Goal: Transaction & Acquisition: Purchase product/service

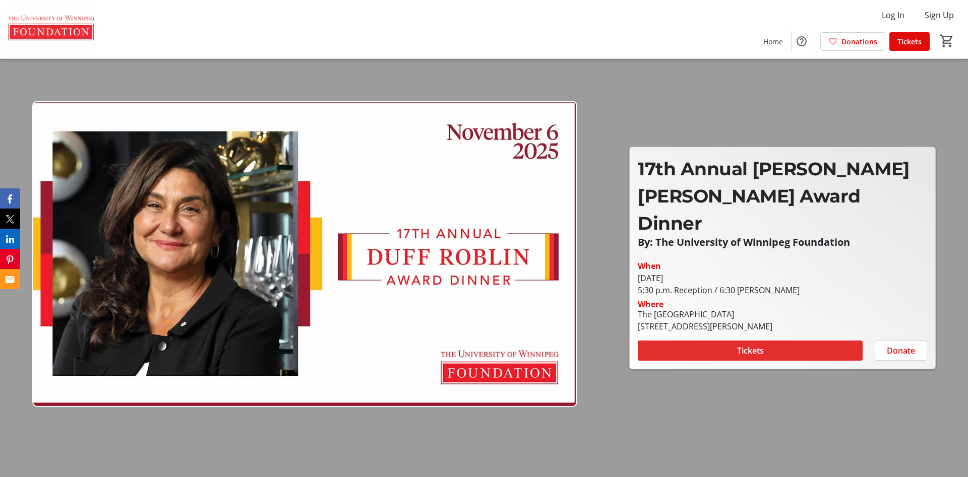
click at [753, 345] on span "Tickets" at bounding box center [750, 351] width 27 height 12
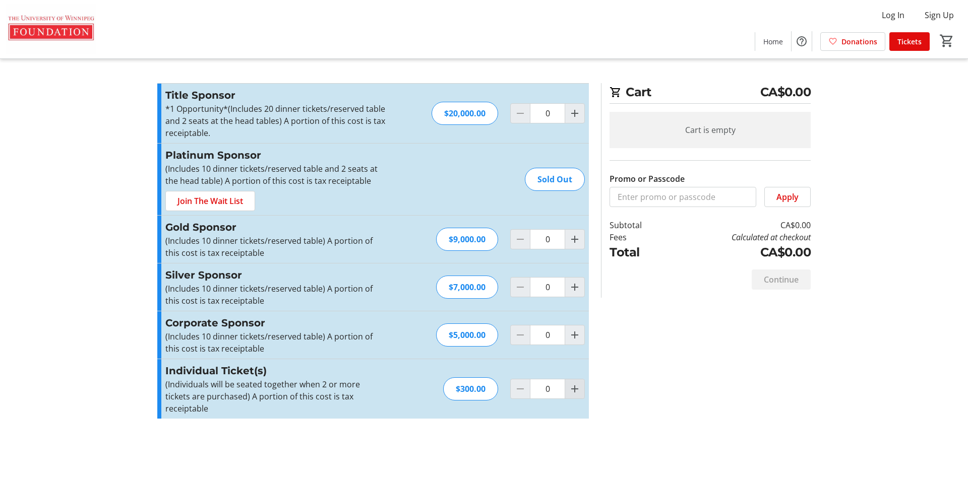
click at [572, 383] on mat-icon "Increment by one" at bounding box center [575, 389] width 12 height 12
type input "2"
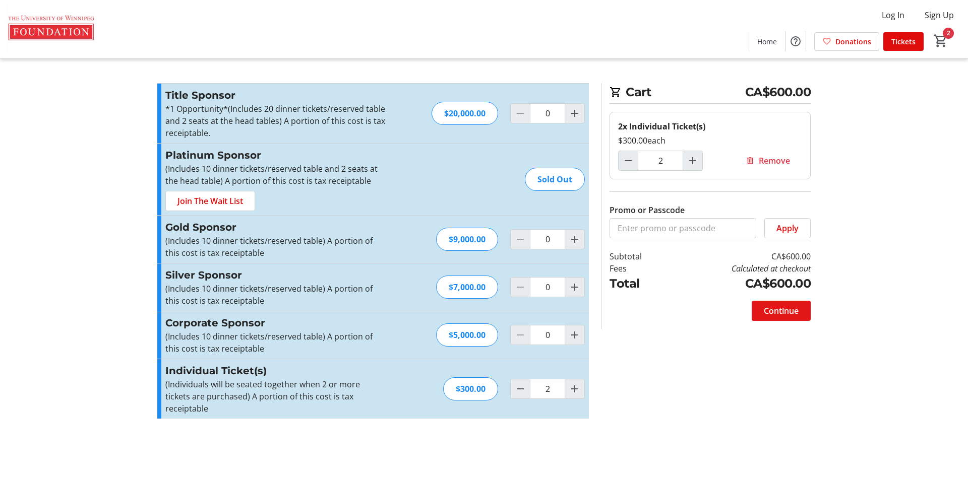
click at [782, 312] on span "Continue" at bounding box center [781, 311] width 35 height 12
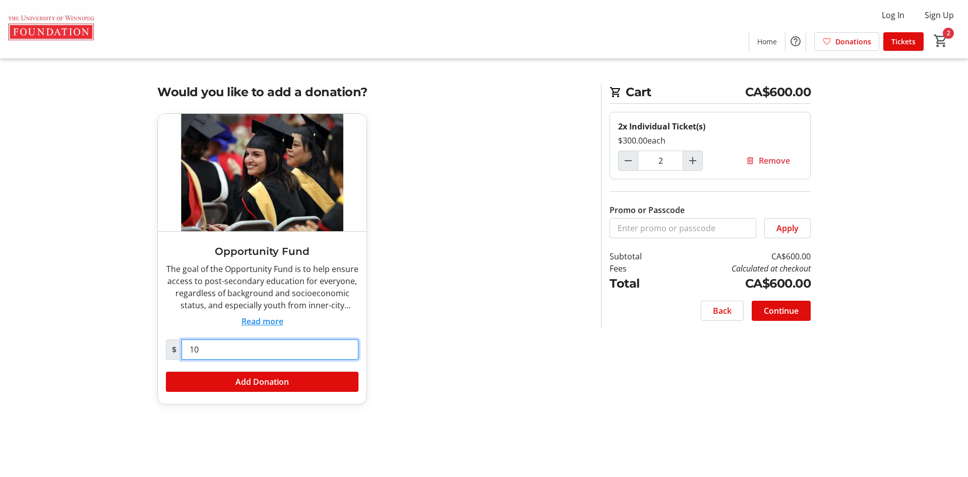
click at [231, 349] on input "10" at bounding box center [269, 350] width 177 height 20
type input "100"
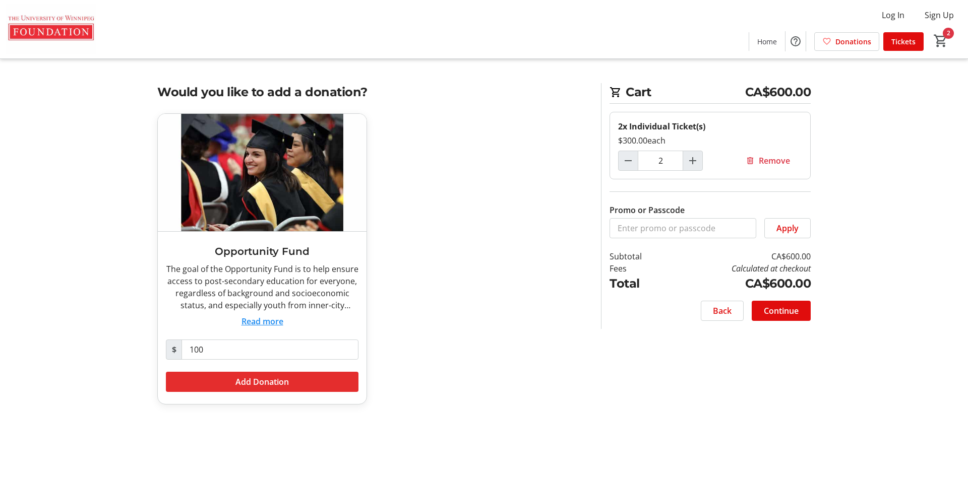
click at [255, 374] on span at bounding box center [262, 382] width 193 height 24
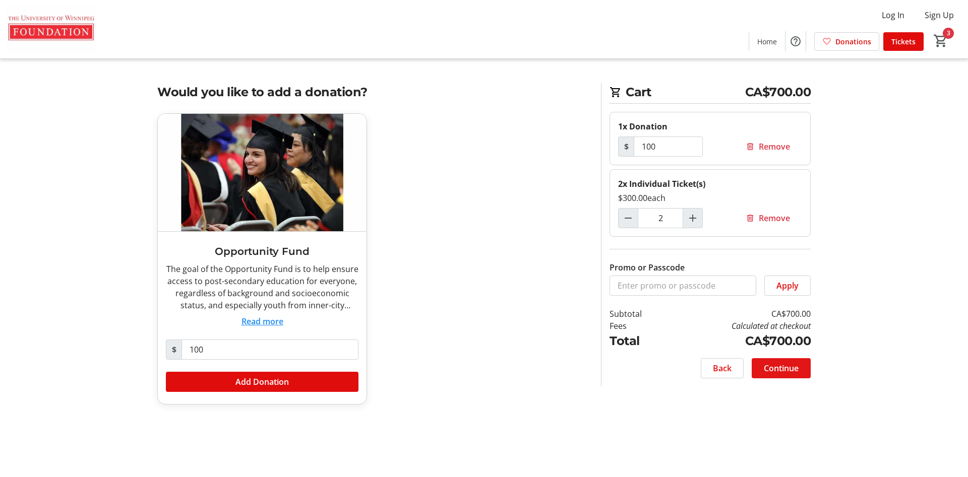
click at [778, 364] on span "Continue" at bounding box center [781, 368] width 35 height 12
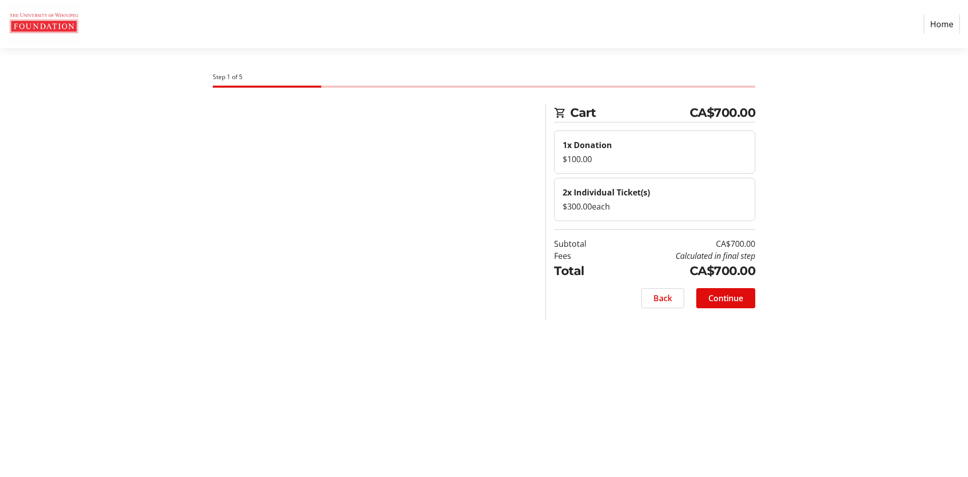
select select "CA"
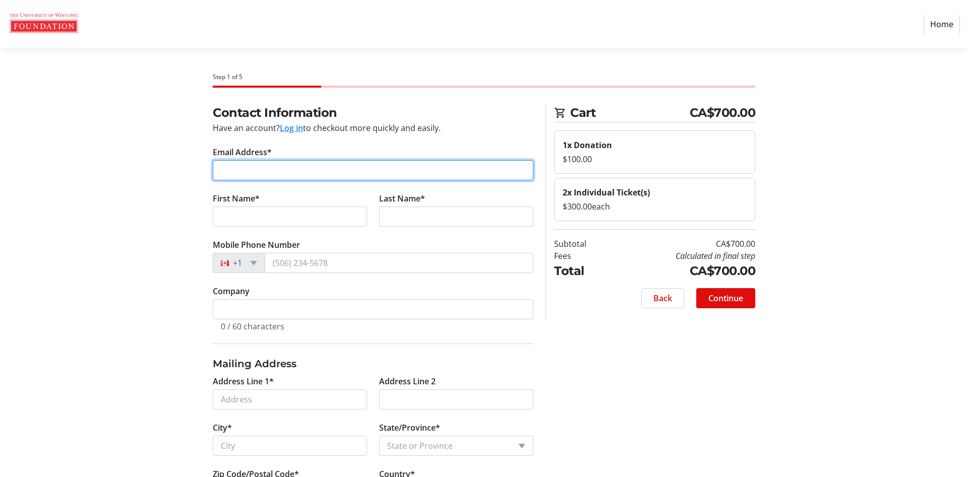
click at [237, 172] on input "Email Address*" at bounding box center [373, 170] width 321 height 20
type input "[EMAIL_ADDRESS][DOMAIN_NAME]"
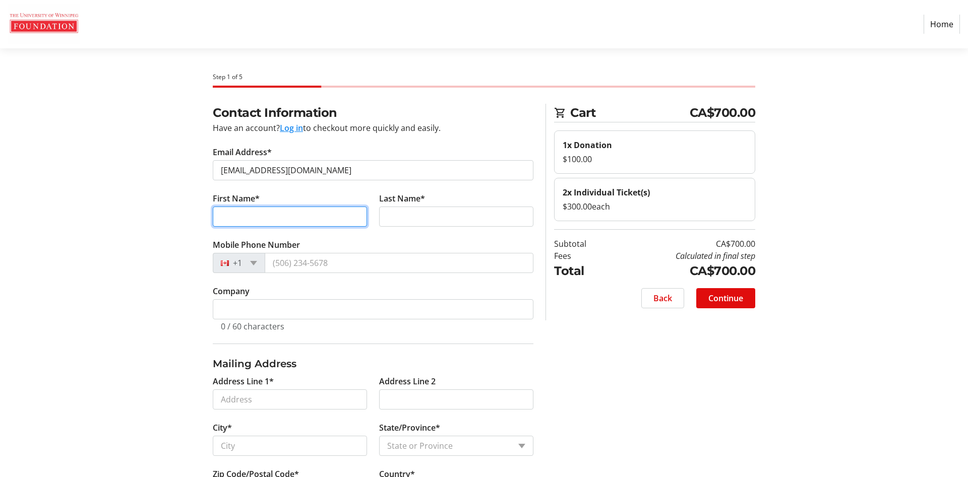
click at [270, 220] on input "First Name*" at bounding box center [290, 217] width 154 height 20
type input "[PERSON_NAME]"
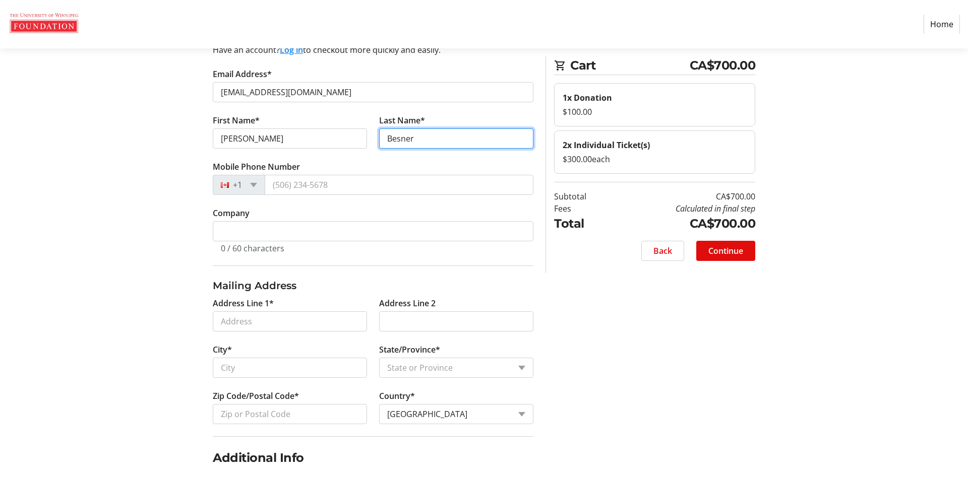
scroll to position [103, 0]
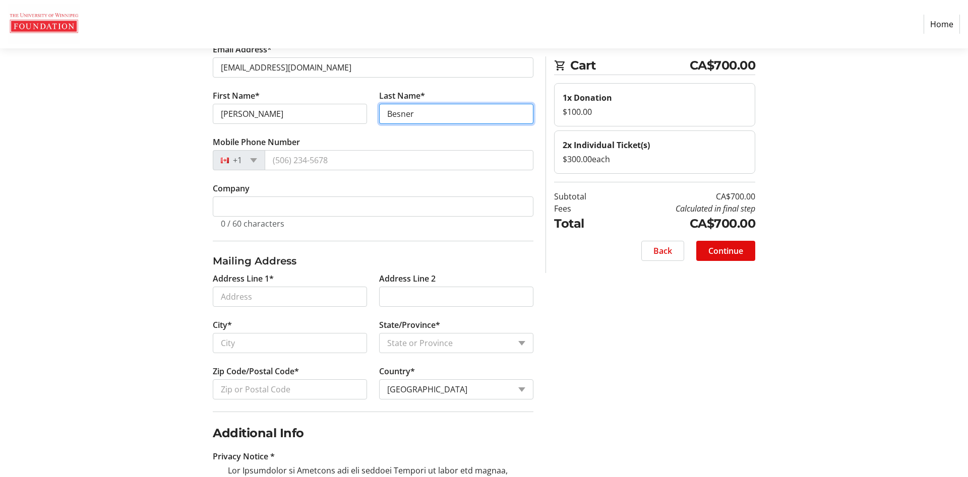
type input "Besner"
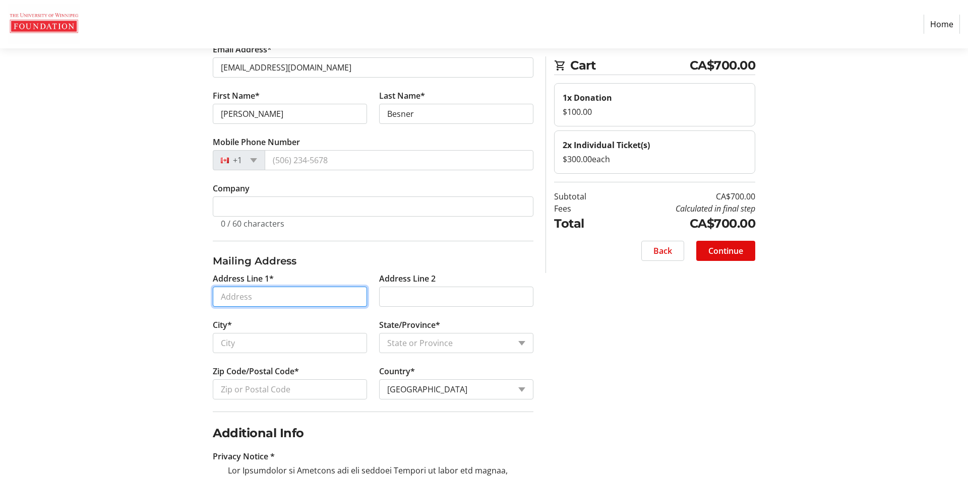
click at [242, 303] on input "Address Line 1*" at bounding box center [290, 297] width 154 height 20
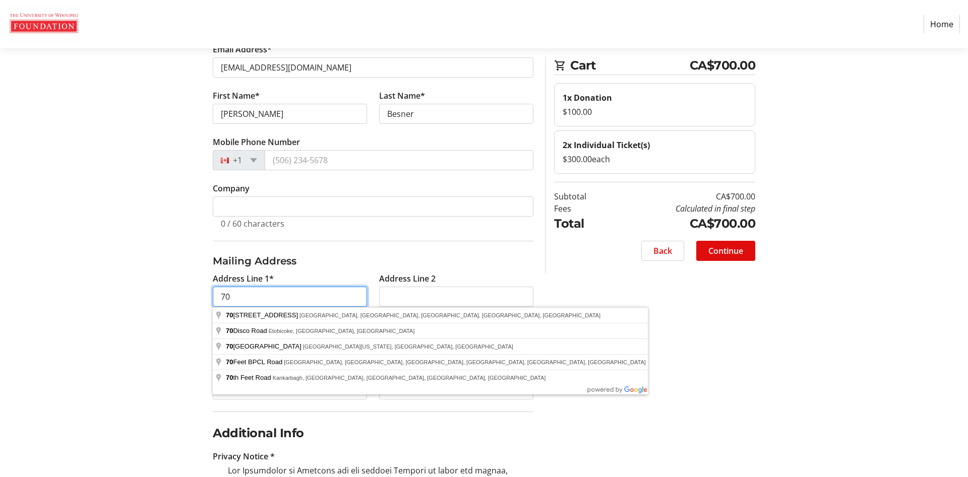
type input "7"
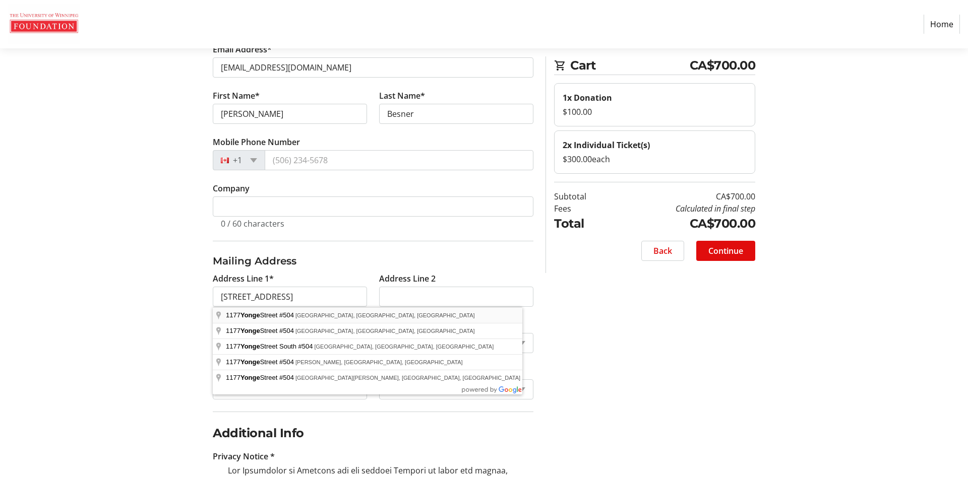
type input "[STREET_ADDRESS]"
type input "[GEOGRAPHIC_DATA]"
select select "ON"
type input "M4T 1W3"
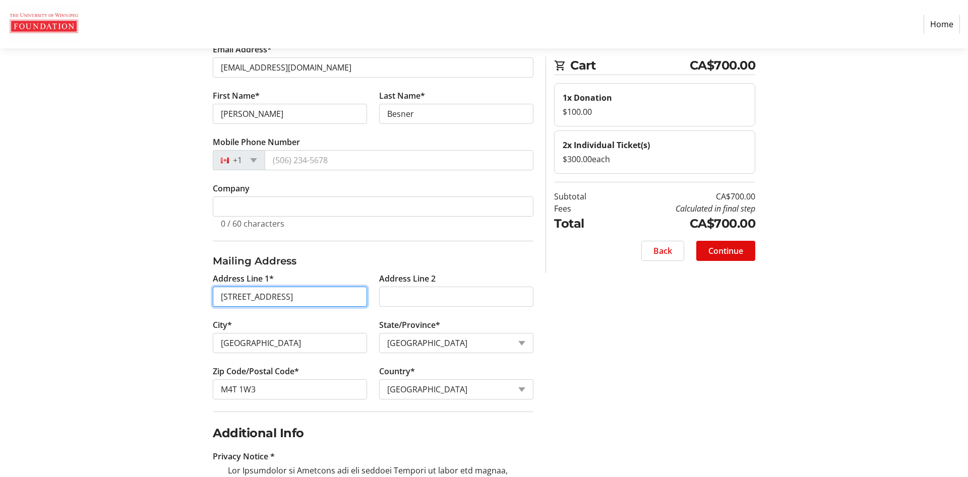
click at [219, 296] on input "[STREET_ADDRESS]" at bounding box center [290, 297] width 154 height 20
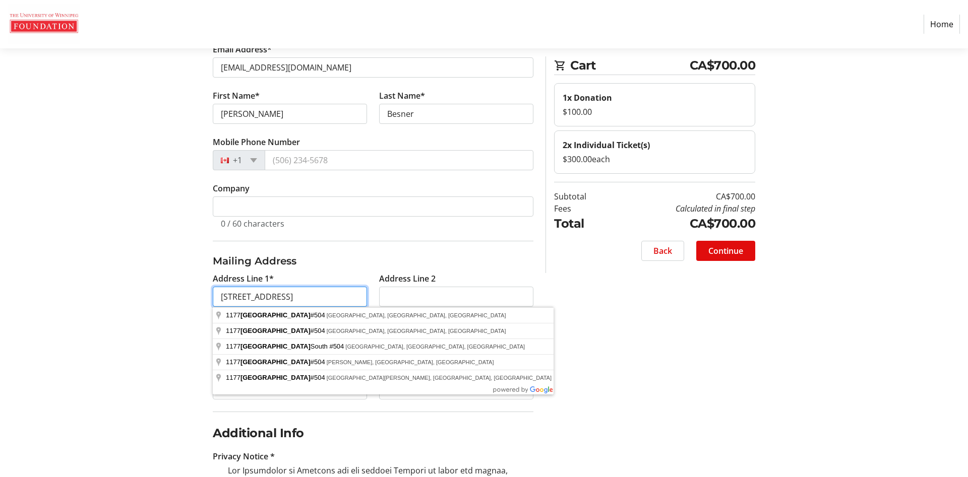
type input "[STREET_ADDRESS]"
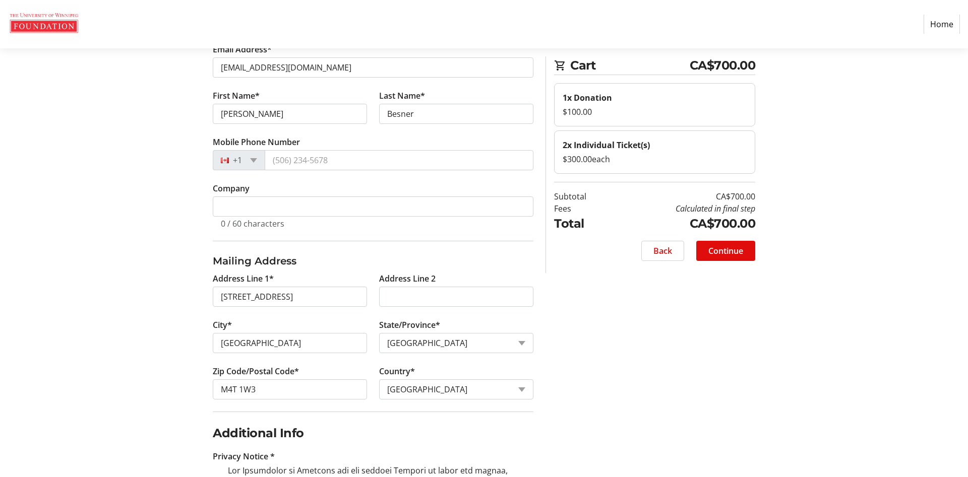
click at [95, 305] on section "Step 1 of 5 Cart CA$700.00 1x Donation $100.00 2x Individual Ticket(s) $300.00 …" at bounding box center [484, 428] width 968 height 965
drag, startPoint x: 241, startPoint y: 390, endPoint x: 270, endPoint y: 388, distance: 28.8
click at [270, 388] on input "M4T 1W3" at bounding box center [290, 390] width 154 height 20
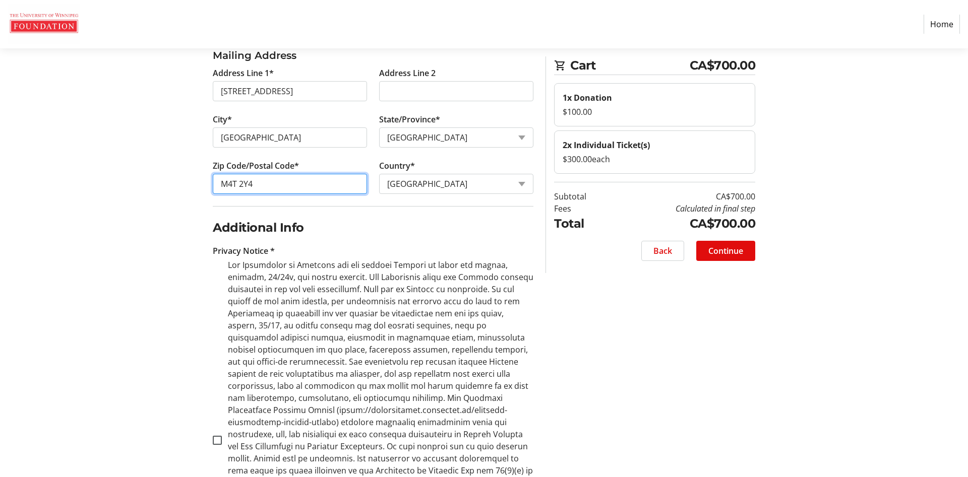
scroll to position [411, 0]
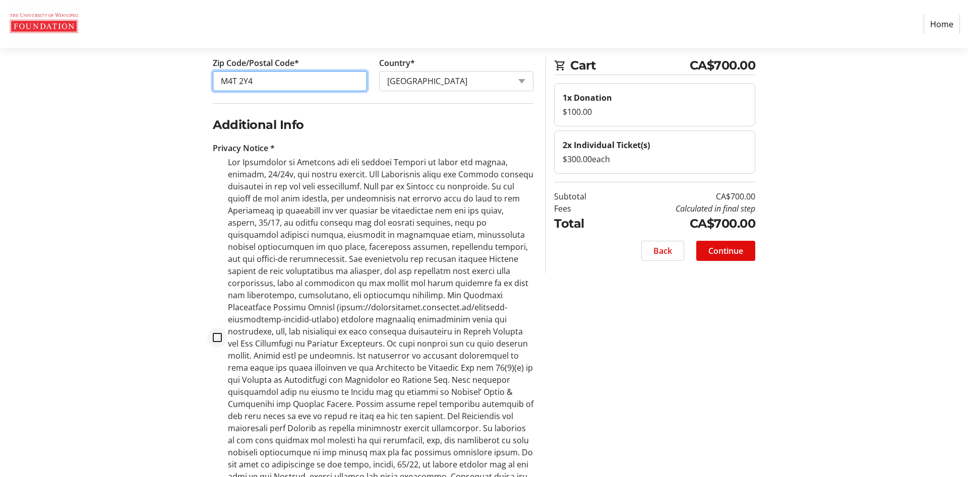
type input "M4T 2Y4"
click at [216, 333] on input "checkbox" at bounding box center [217, 337] width 9 height 9
checkbox input "true"
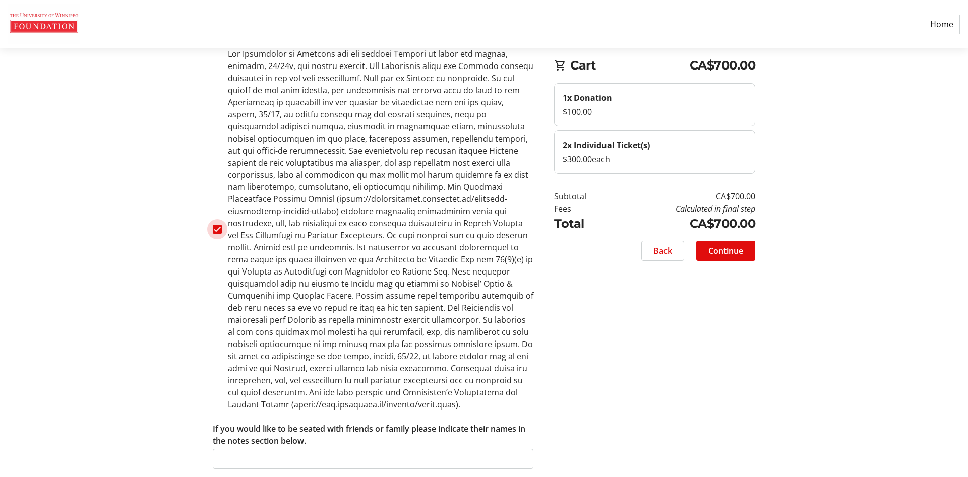
scroll to position [524, 0]
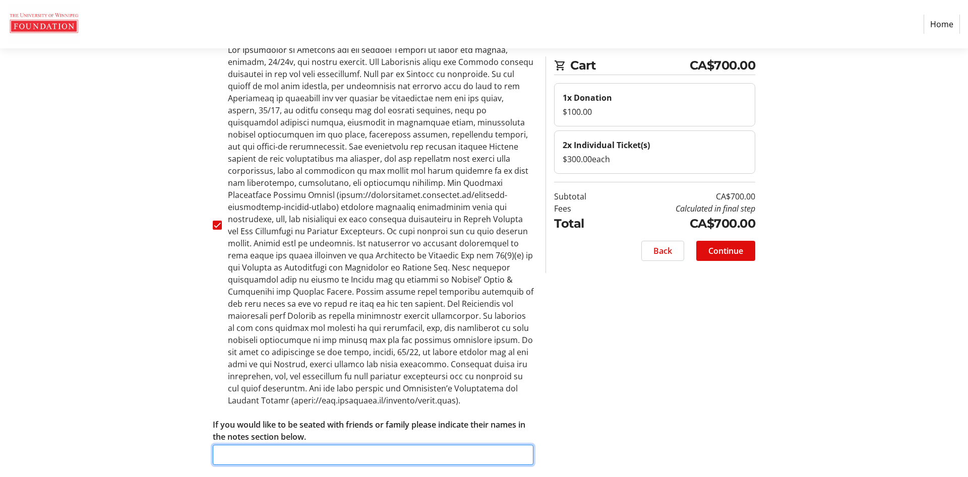
click at [292, 445] on input "If you would like to be seated with friends or family please indicate their nam…" at bounding box center [373, 455] width 321 height 20
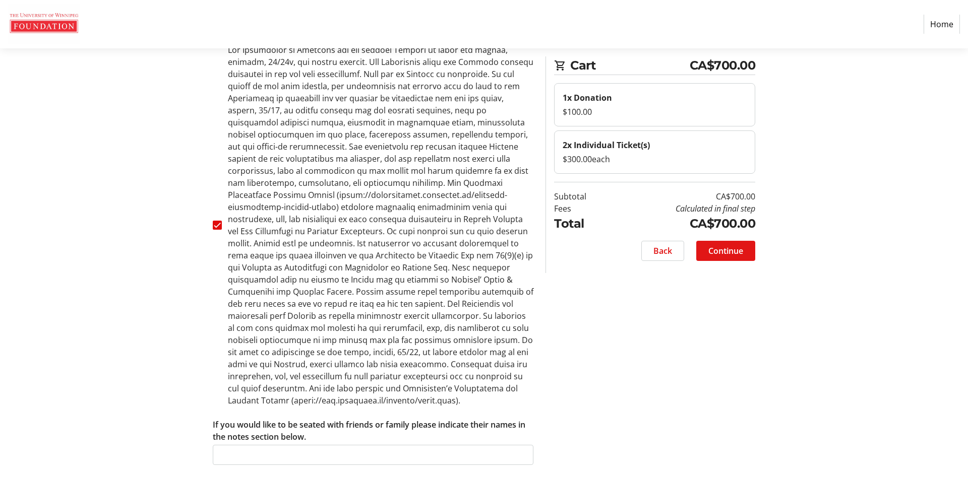
click at [736, 245] on span "Continue" at bounding box center [725, 251] width 35 height 12
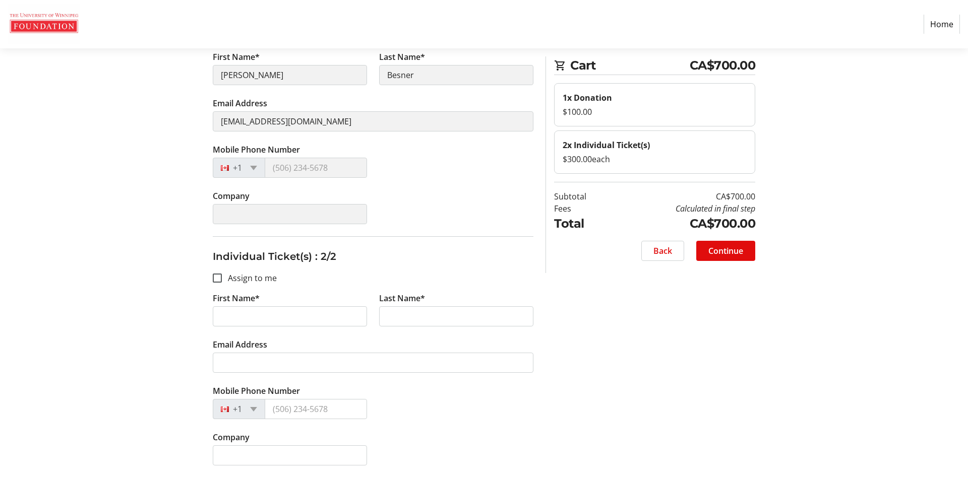
scroll to position [200, 0]
click at [737, 240] on span at bounding box center [725, 251] width 59 height 24
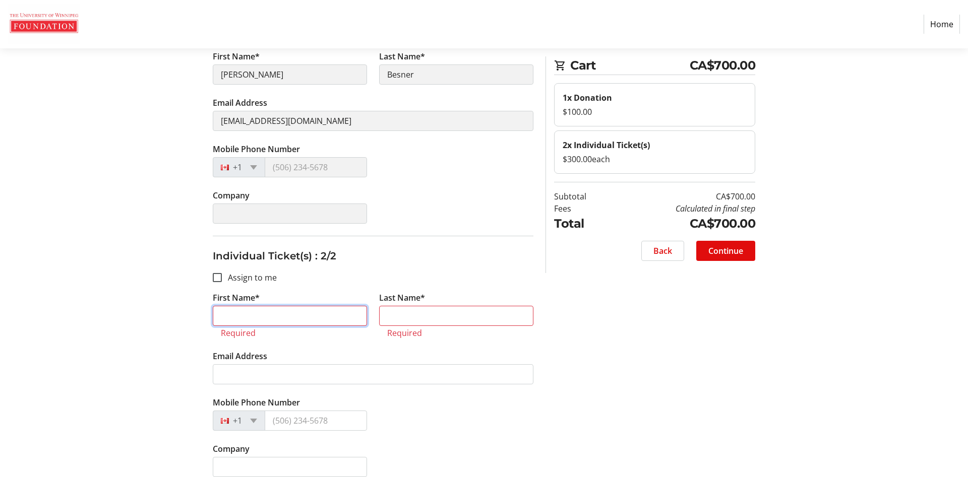
click at [275, 322] on input "First Name*" at bounding box center [290, 316] width 154 height 20
type input "[PERSON_NAME]"
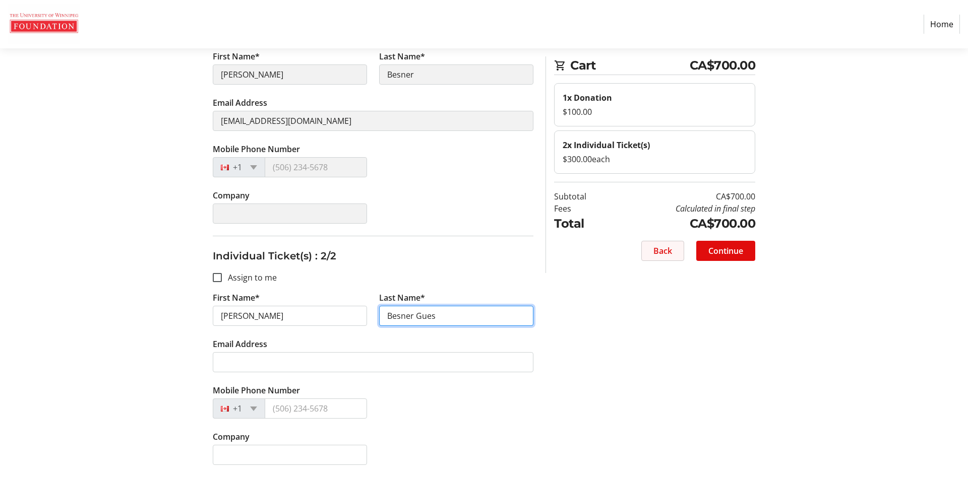
type input "Besner Guest"
drag, startPoint x: 441, startPoint y: 319, endPoint x: 362, endPoint y: 319, distance: 79.1
click at [379, 319] on input "Besner Guest" at bounding box center [456, 316] width 154 height 20
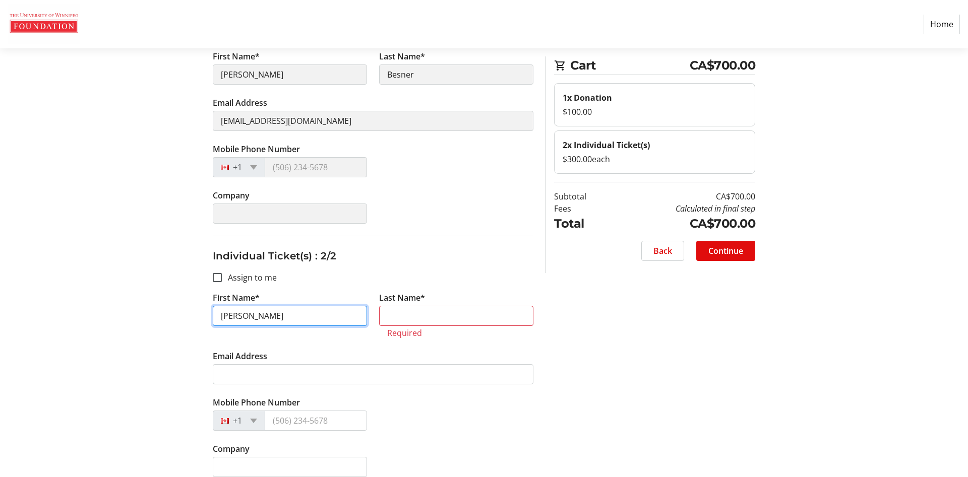
click at [329, 309] on input "[PERSON_NAME]" at bounding box center [290, 316] width 154 height 20
click at [376, 316] on tr-form-field "Last Name* Required" at bounding box center [456, 321] width 166 height 58
click at [409, 330] on tr-error "Required" at bounding box center [456, 333] width 138 height 10
click at [411, 324] on input "Last Name*" at bounding box center [456, 316] width 154 height 20
paste input "Besner Guest"
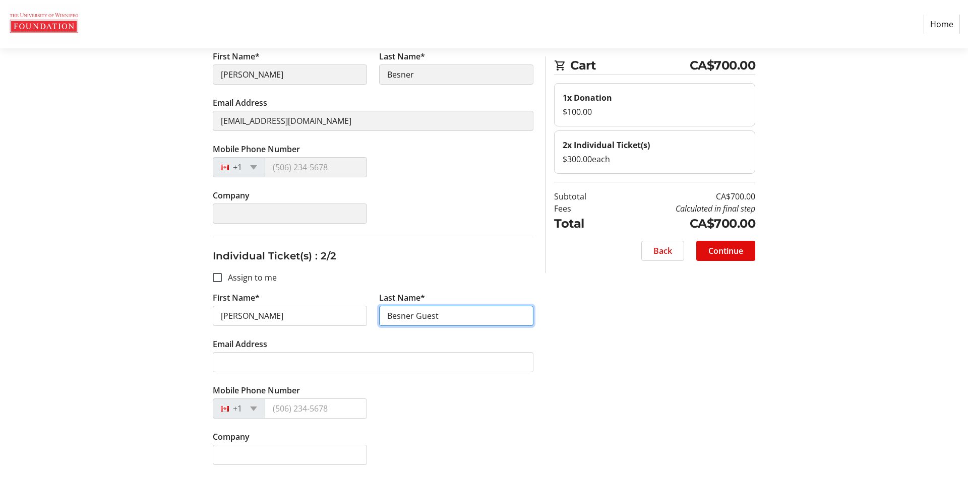
type input "Besner Guest"
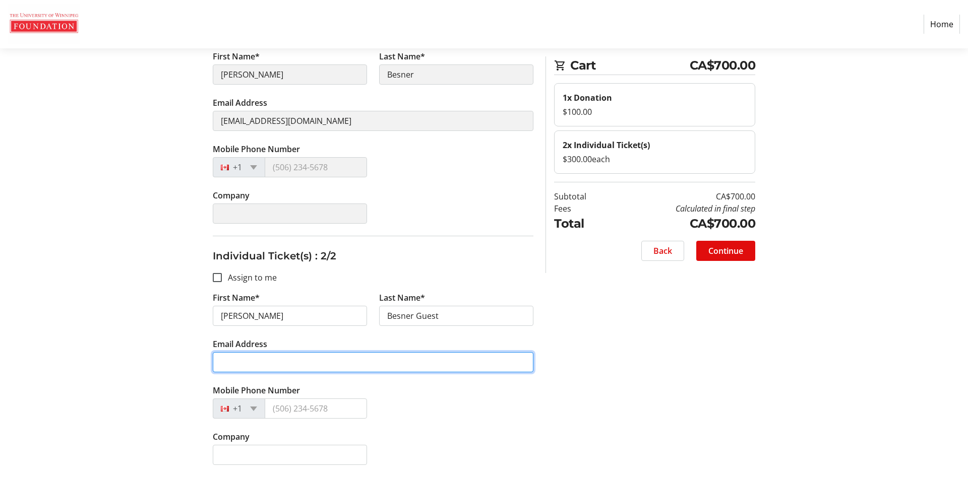
click at [280, 363] on input "Email Address" at bounding box center [373, 362] width 321 height 20
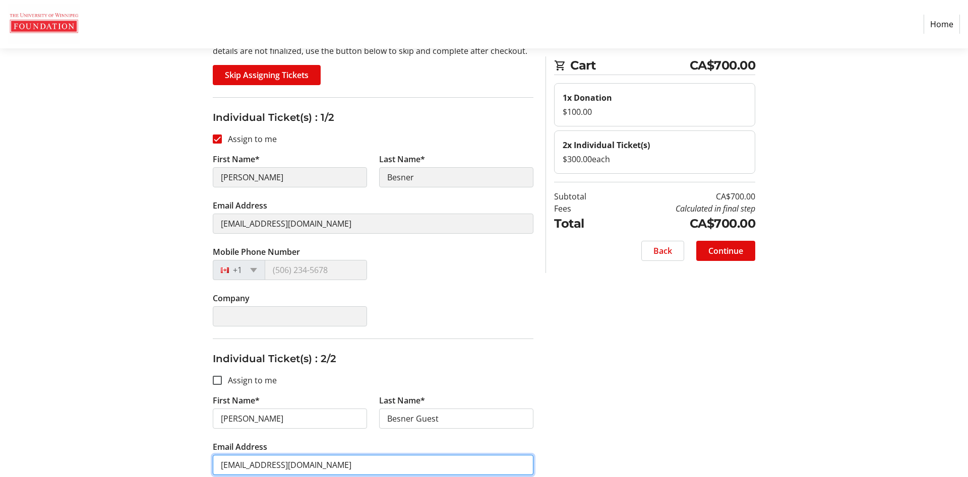
type input "[EMAIL_ADDRESS][DOMAIN_NAME]"
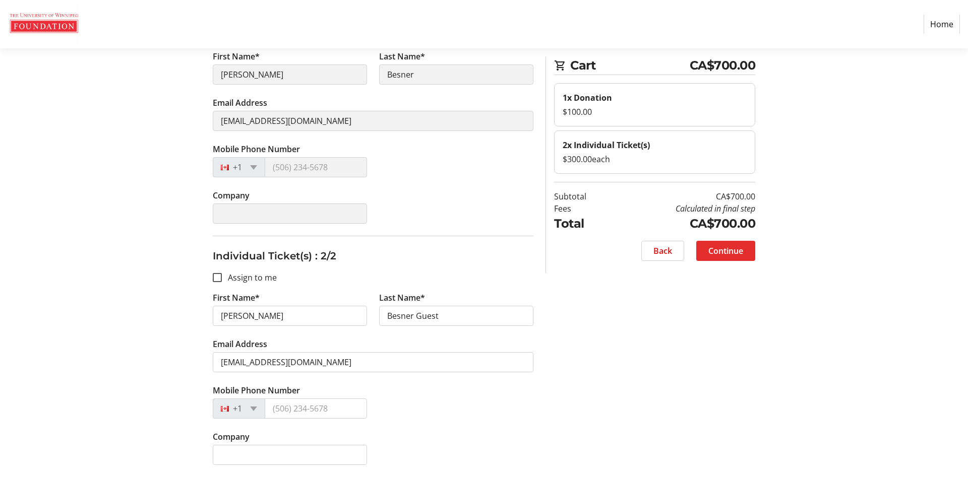
click at [734, 252] on span "Continue" at bounding box center [725, 251] width 35 height 12
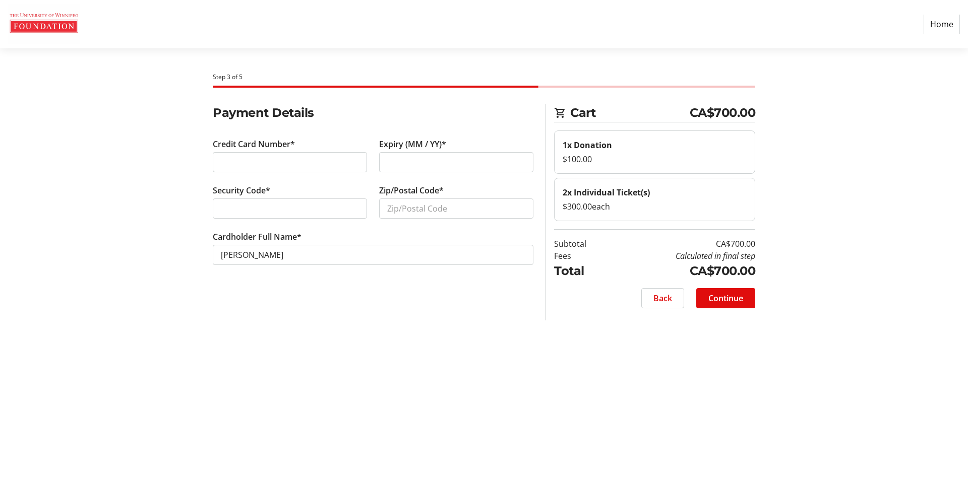
click at [353, 168] on div at bounding box center [290, 162] width 154 height 20
click at [418, 173] on div "Expiry (MM / YY)*" at bounding box center [456, 161] width 166 height 46
click at [323, 196] on div "Security Code*" at bounding box center [290, 207] width 166 height 46
click at [310, 201] on div at bounding box center [290, 209] width 154 height 20
click at [399, 209] on input "Zip/Postal Code*" at bounding box center [456, 209] width 154 height 20
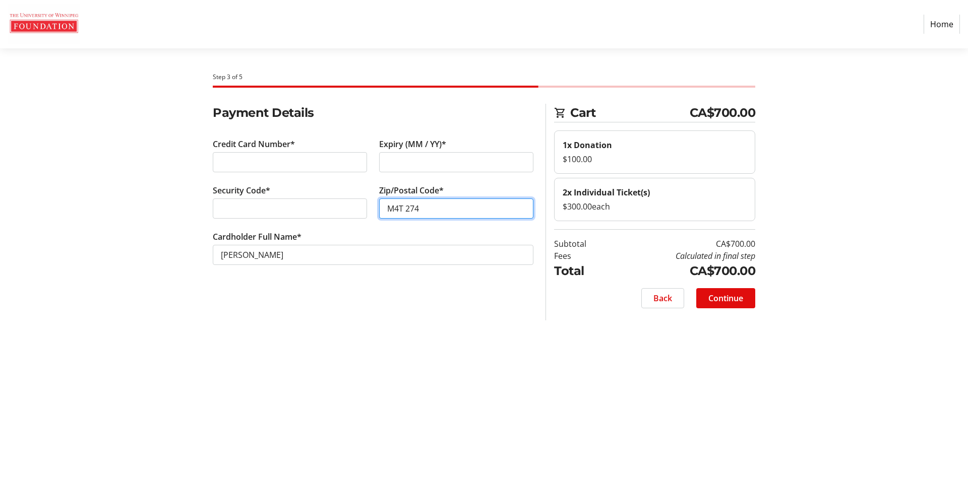
click at [410, 207] on input "M4T 274" at bounding box center [456, 209] width 154 height 20
type input "M4T 2Y4"
click at [435, 214] on input "M4T 2Y4" at bounding box center [456, 209] width 154 height 20
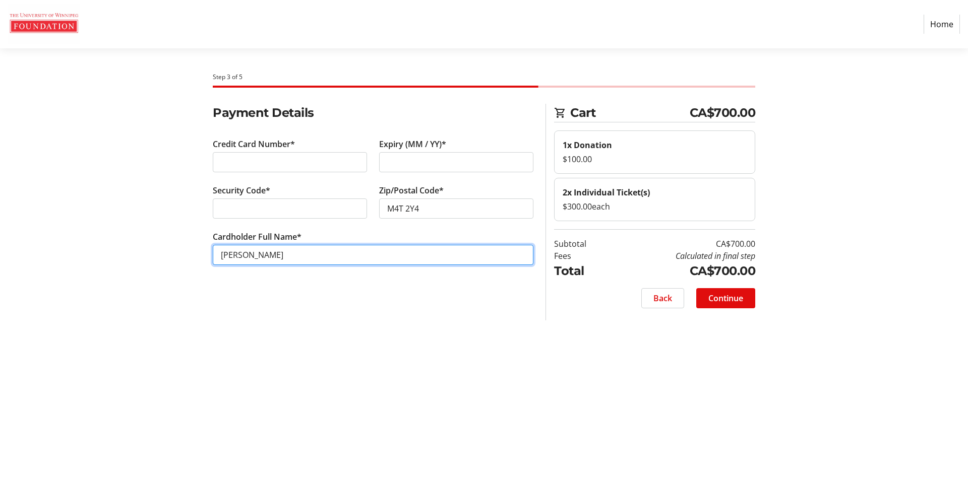
click at [359, 256] on input "[PERSON_NAME]" at bounding box center [373, 255] width 321 height 20
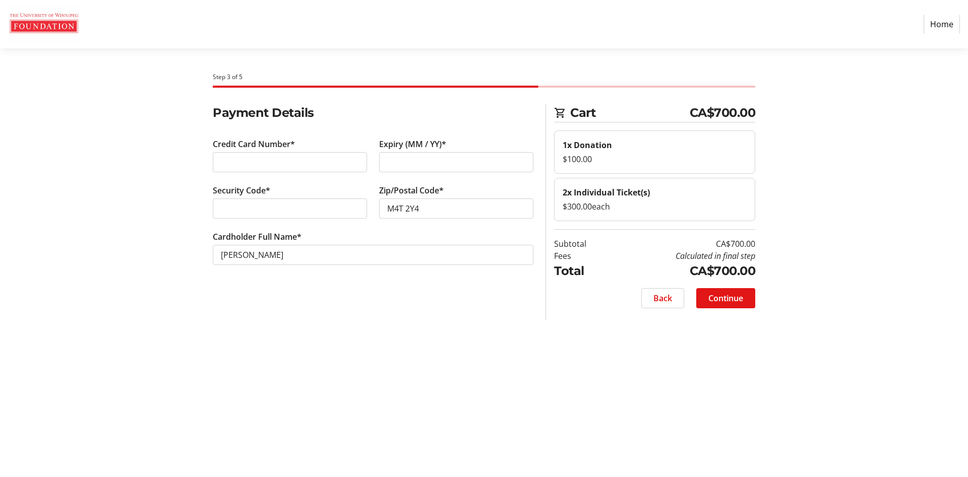
click at [750, 301] on span at bounding box center [725, 298] width 59 height 24
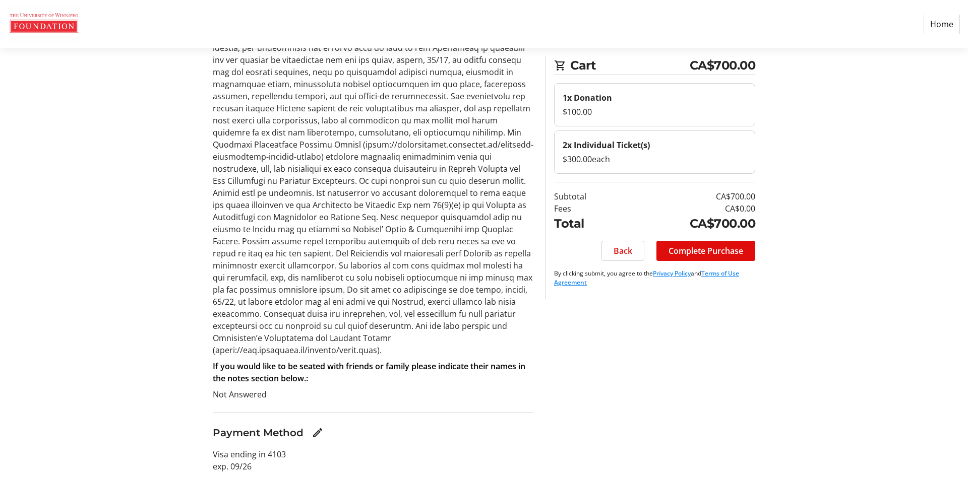
scroll to position [251, 0]
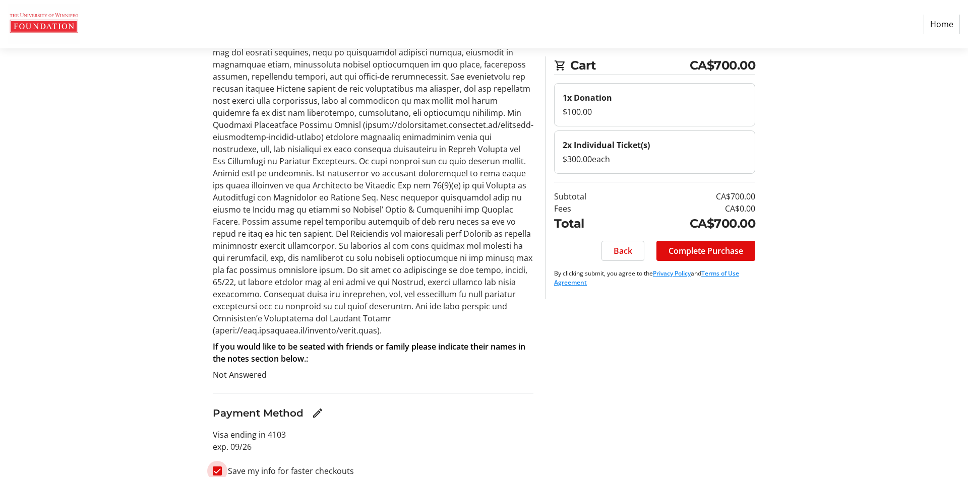
click at [219, 467] on input "Save my info for faster checkouts" at bounding box center [217, 471] width 9 height 9
checkbox input "false"
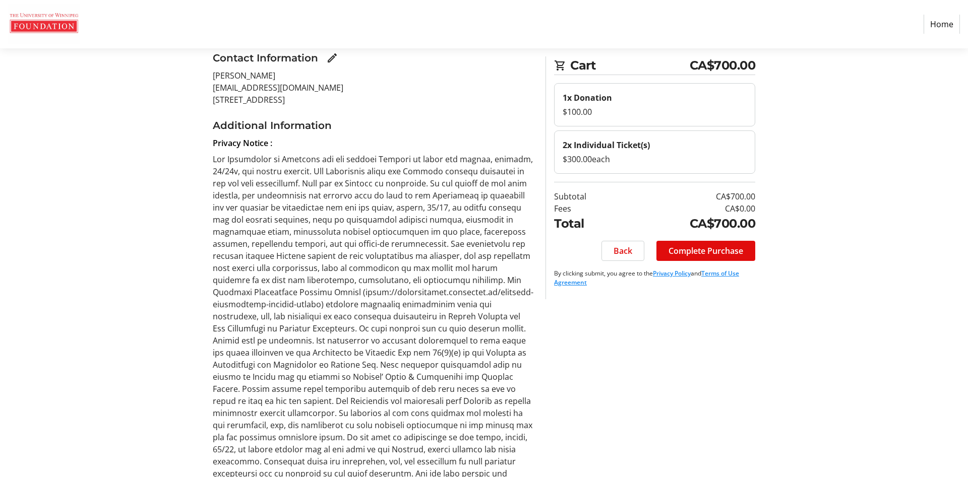
scroll to position [51, 0]
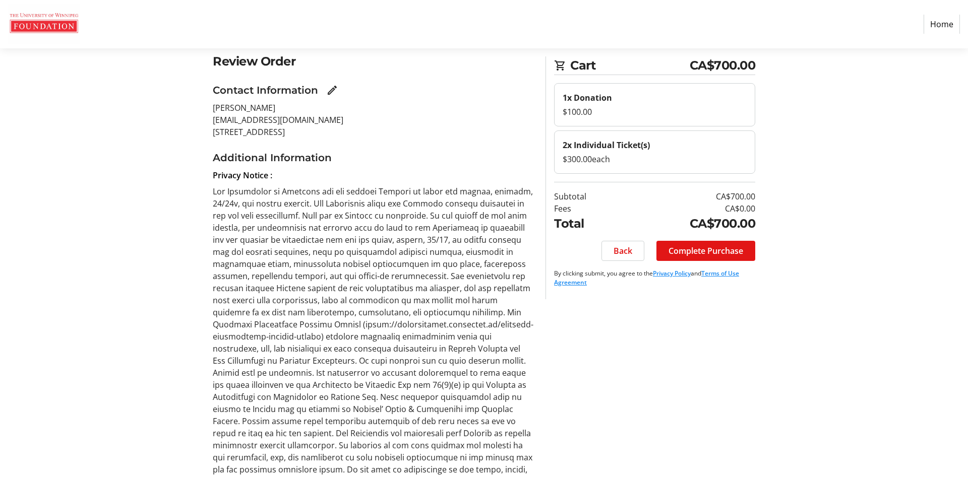
click at [704, 247] on span "Complete Purchase" at bounding box center [705, 251] width 75 height 12
